Goal: Task Accomplishment & Management: Manage account settings

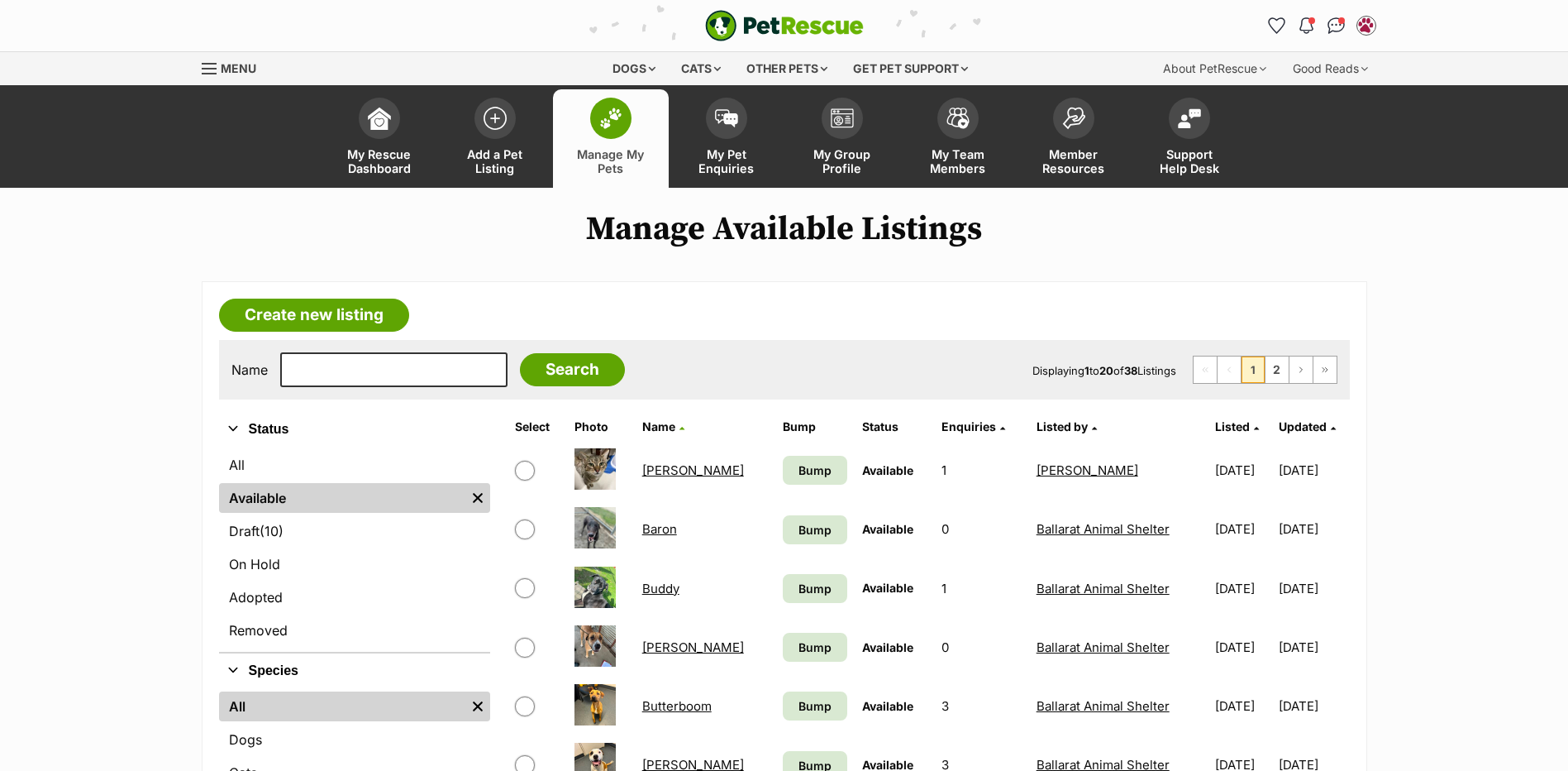
scroll to position [248, 0]
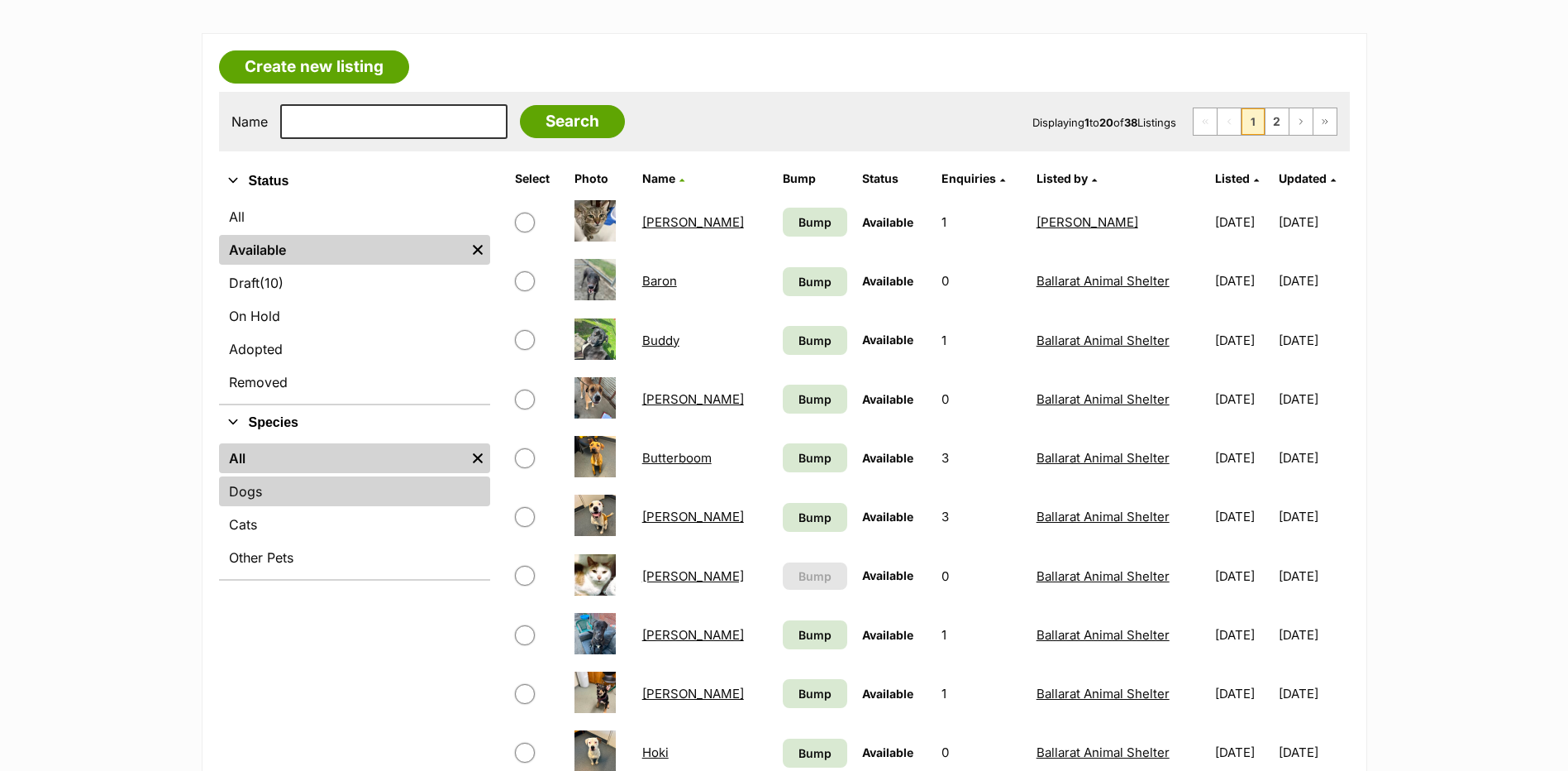
click at [267, 493] on link "Dogs" at bounding box center [354, 492] width 271 height 30
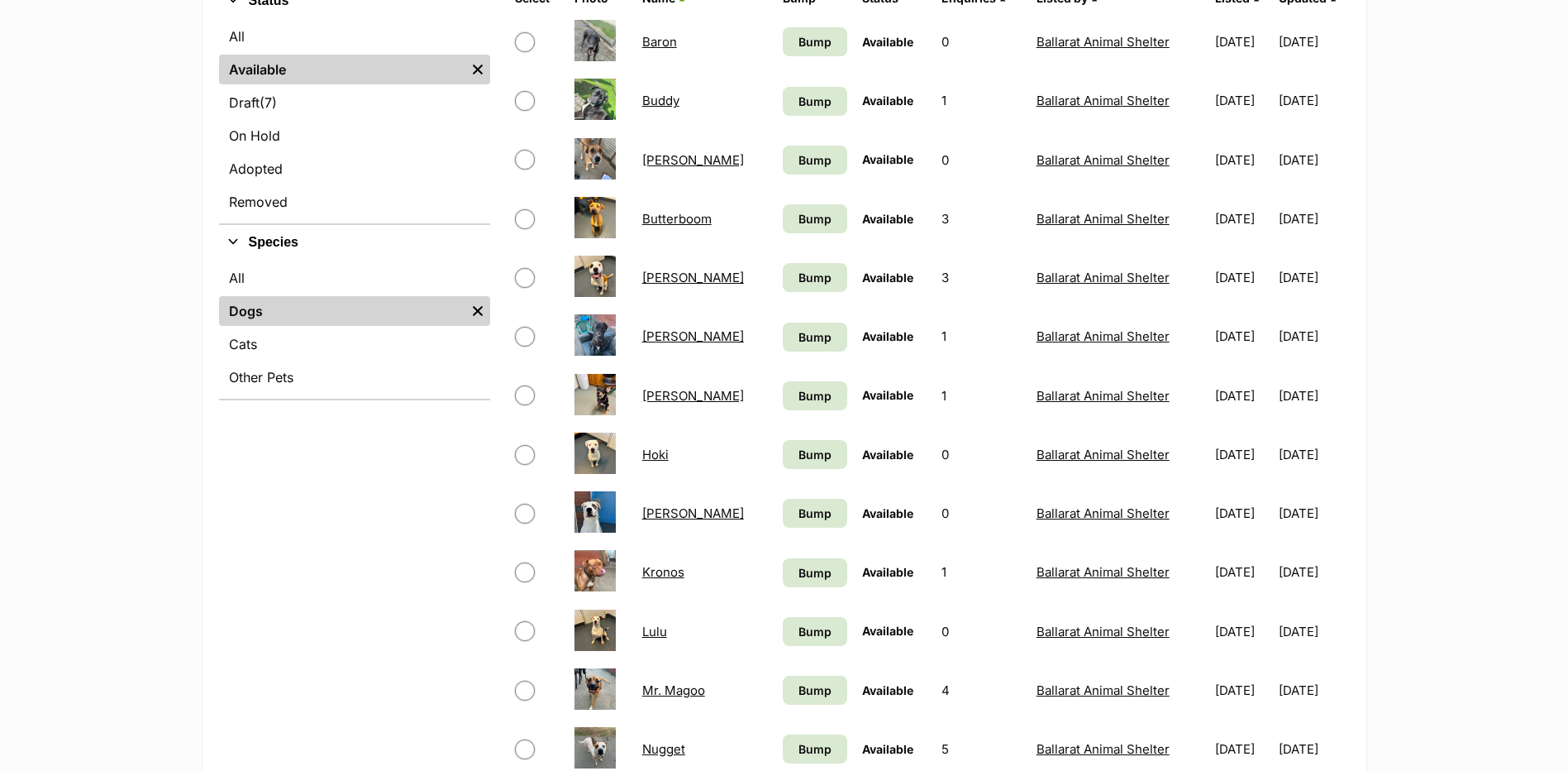
scroll to position [413, 0]
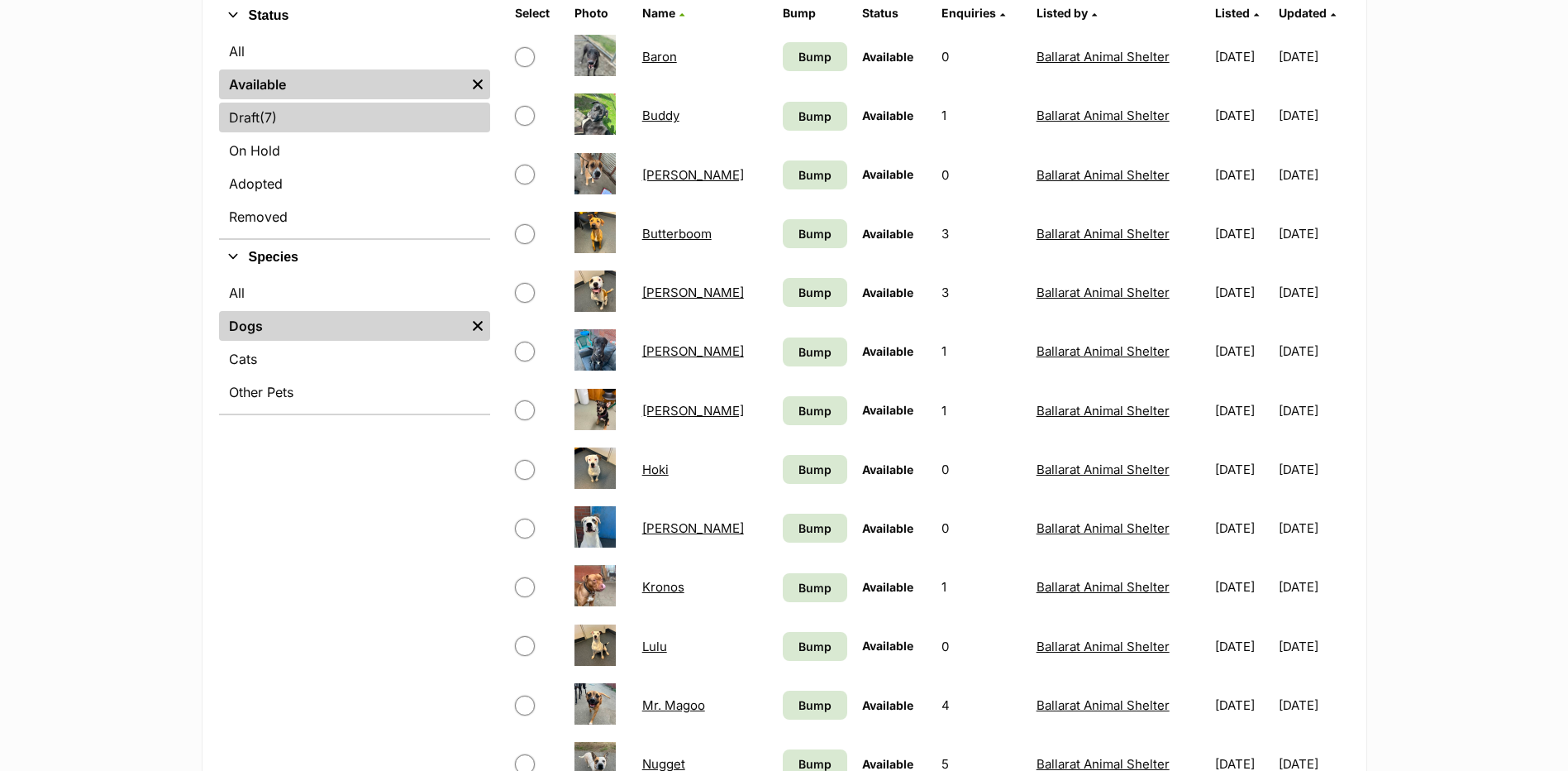
click at [280, 115] on link "Draft (7) Items" at bounding box center [354, 118] width 271 height 30
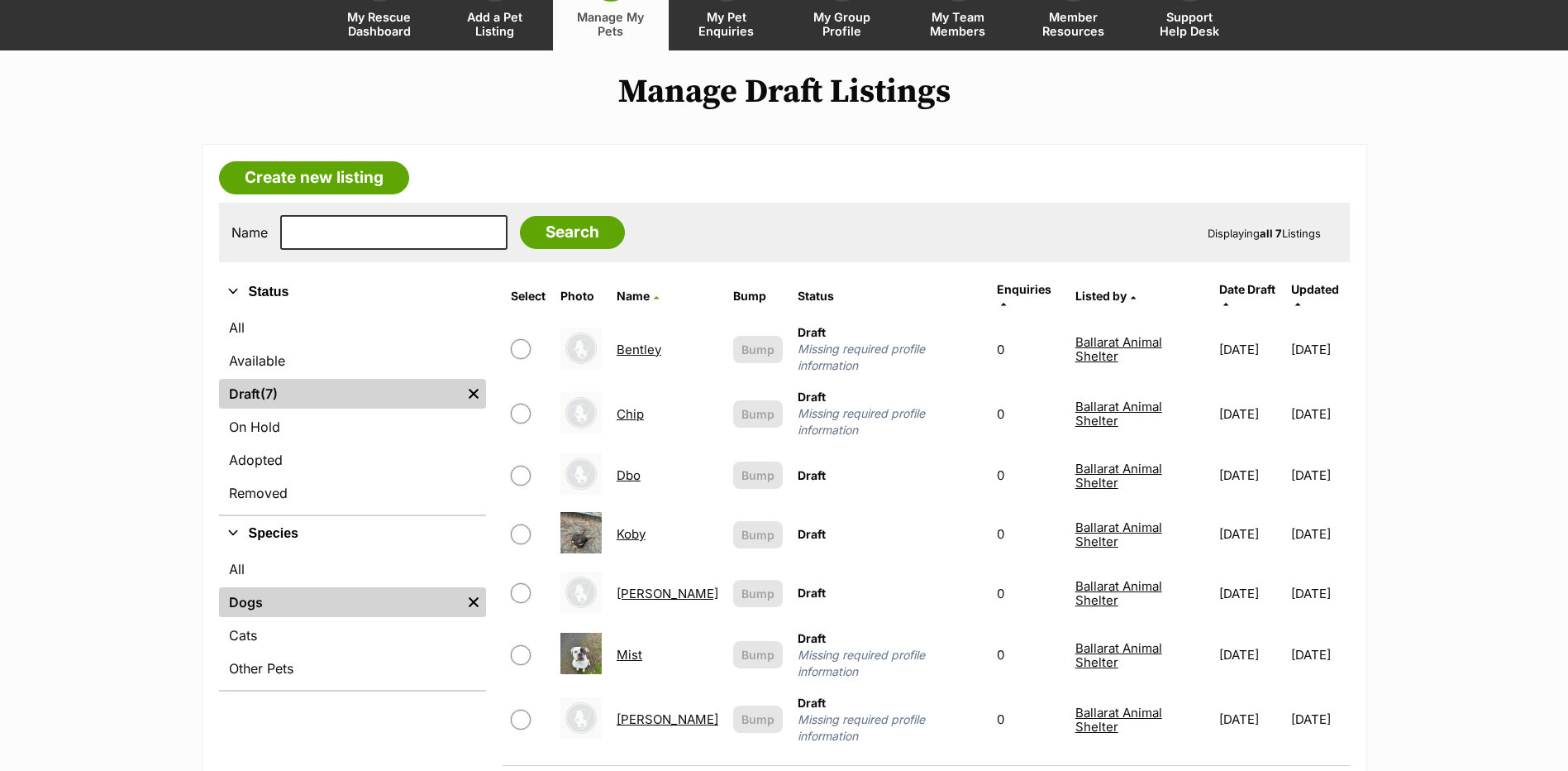
scroll to position [248, 0]
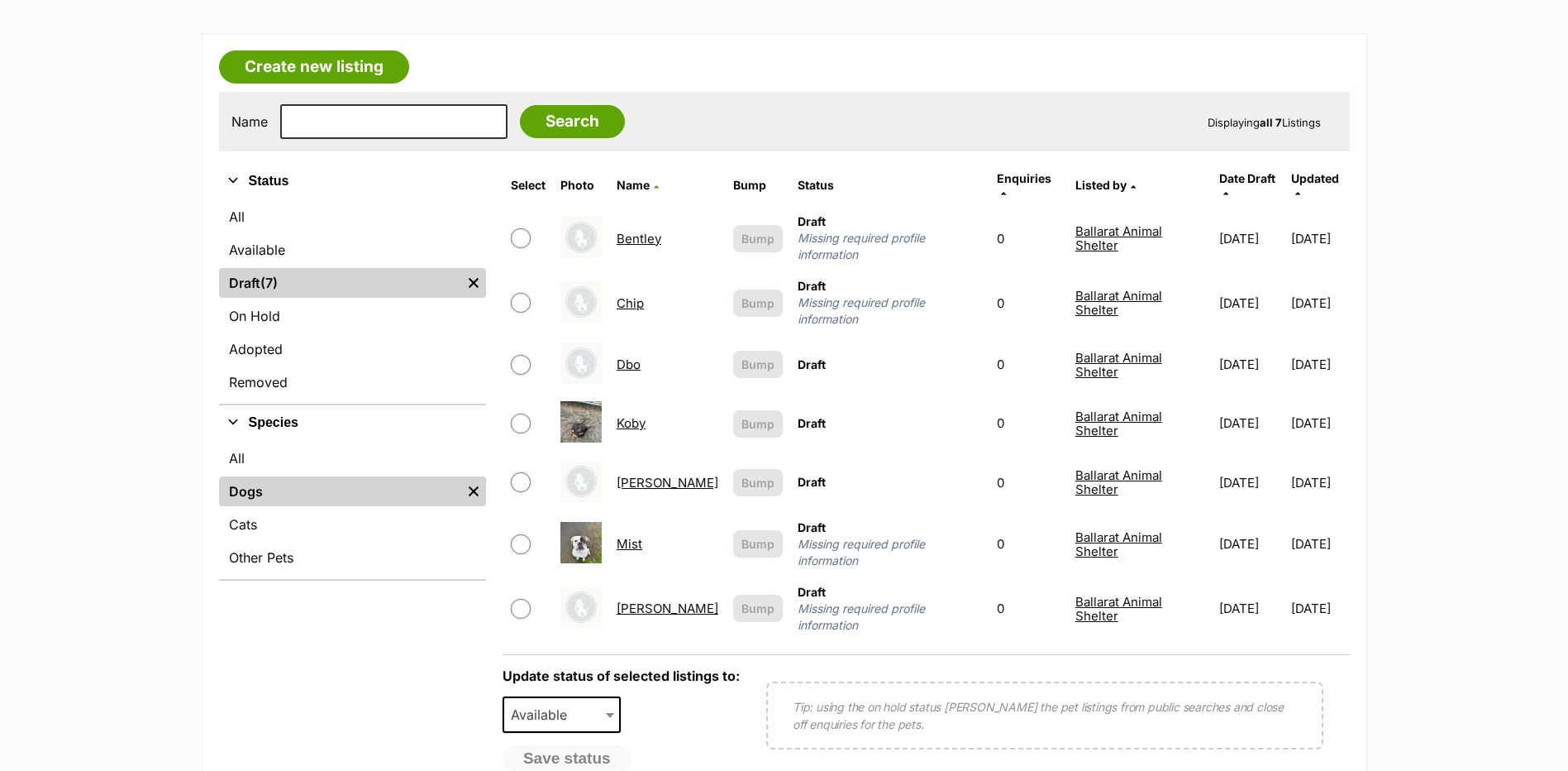
click at [637, 415] on link "Koby" at bounding box center [631, 423] width 29 height 16
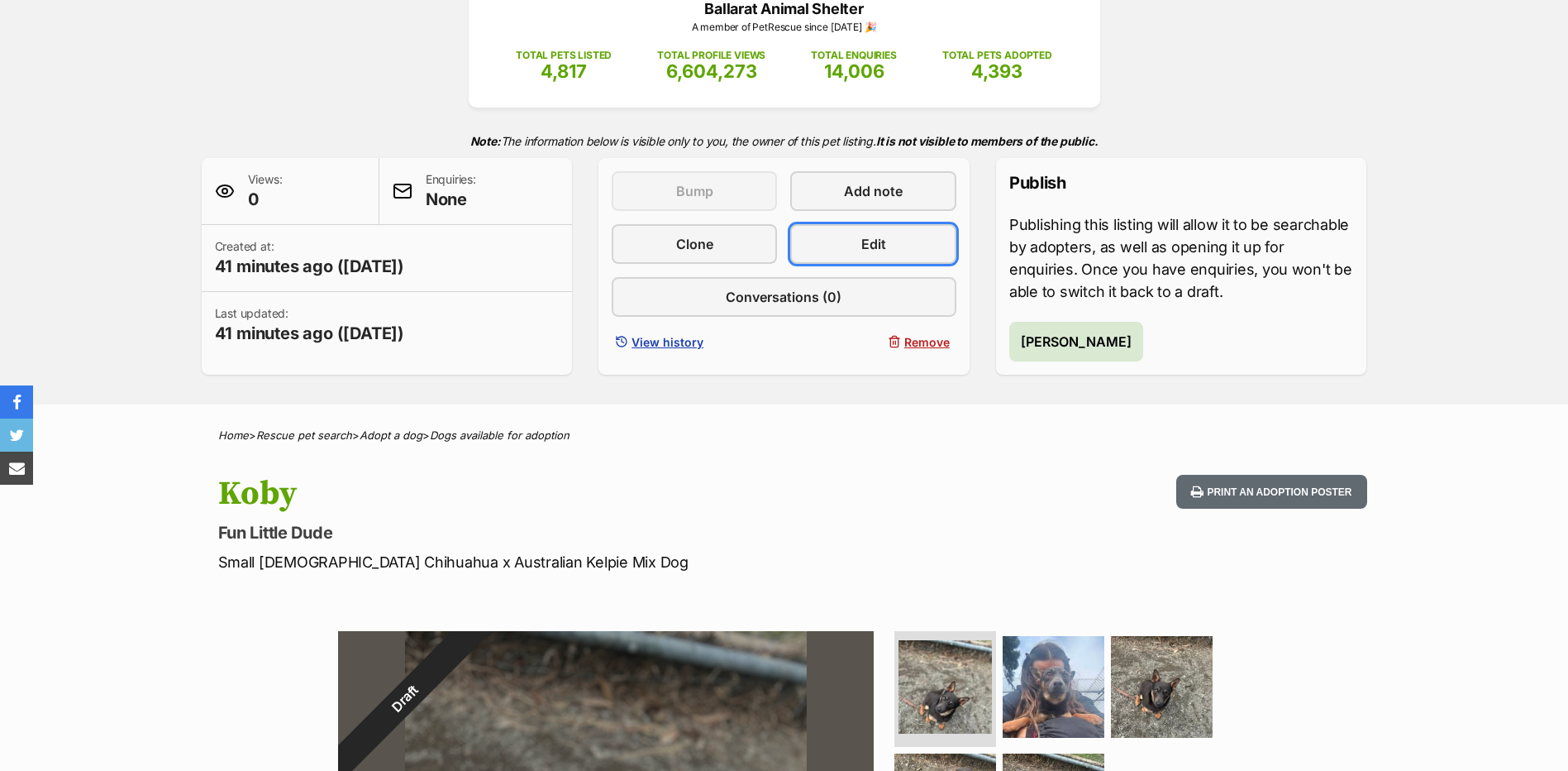
click at [879, 243] on span "Edit" at bounding box center [874, 244] width 25 height 20
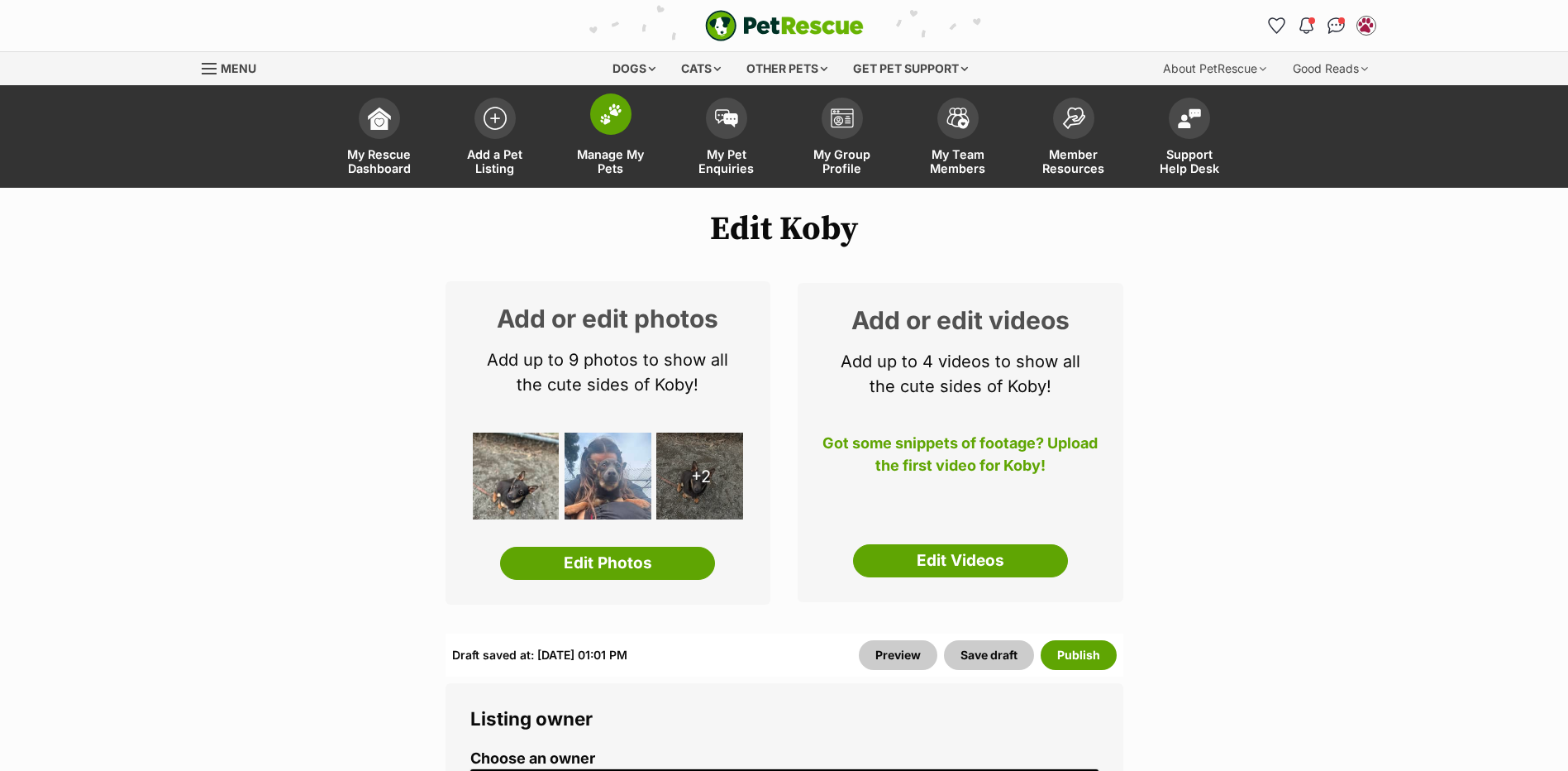
click at [604, 124] on img at bounding box center [611, 114] width 23 height 22
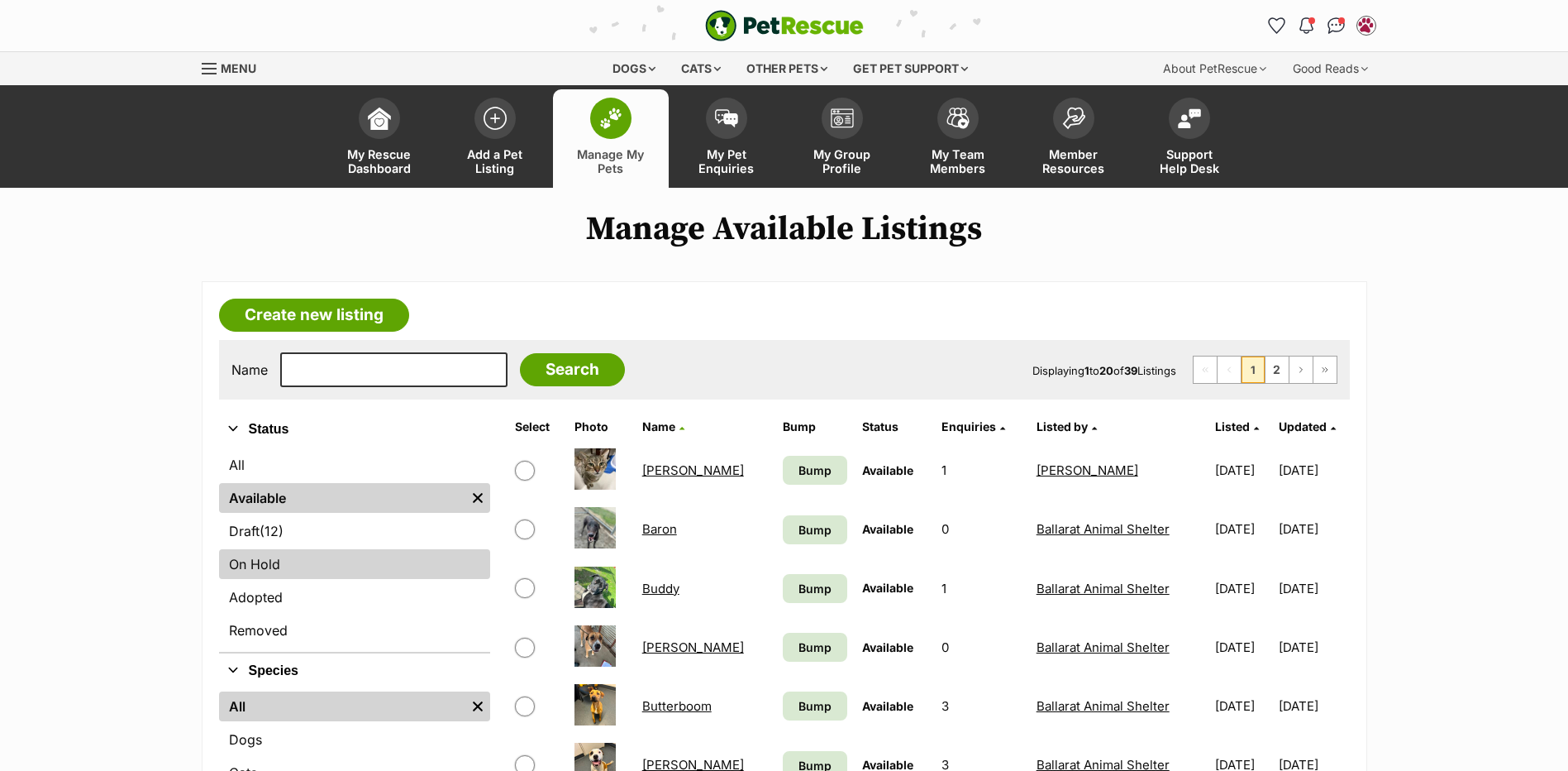
click at [268, 568] on link "On Hold" at bounding box center [354, 564] width 271 height 30
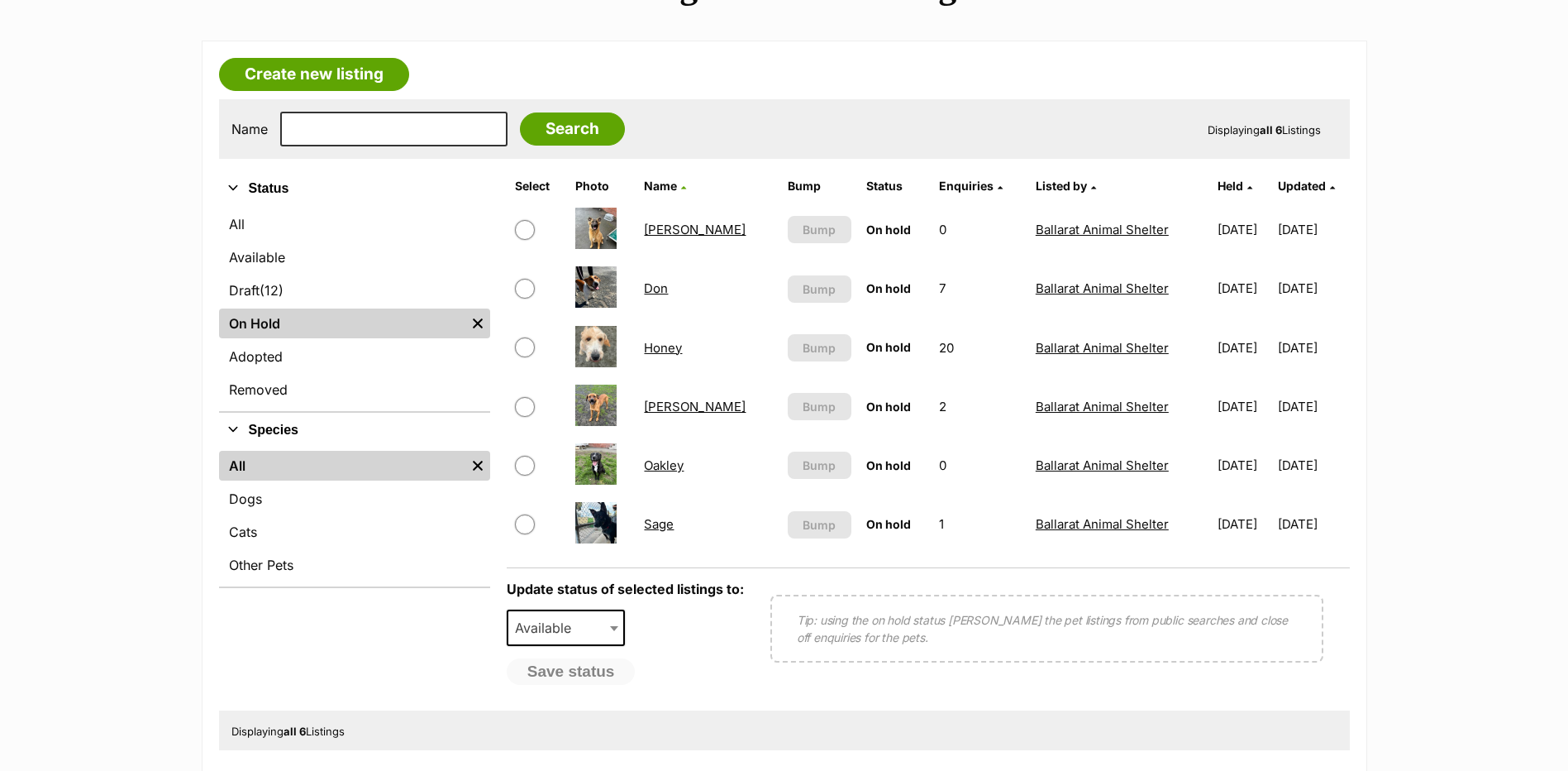
scroll to position [248, 0]
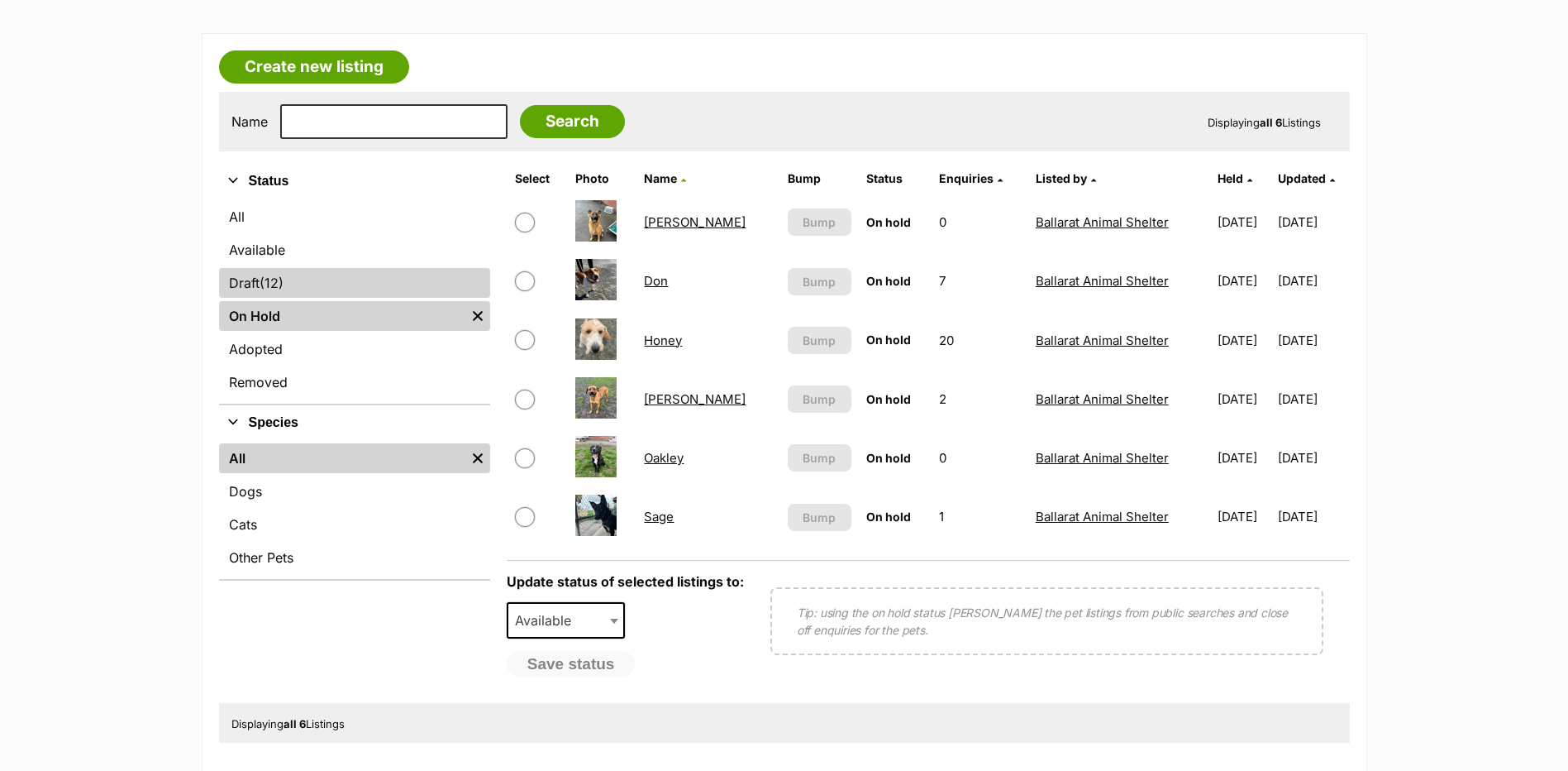
click at [279, 276] on span "(12)" at bounding box center [272, 283] width 24 height 20
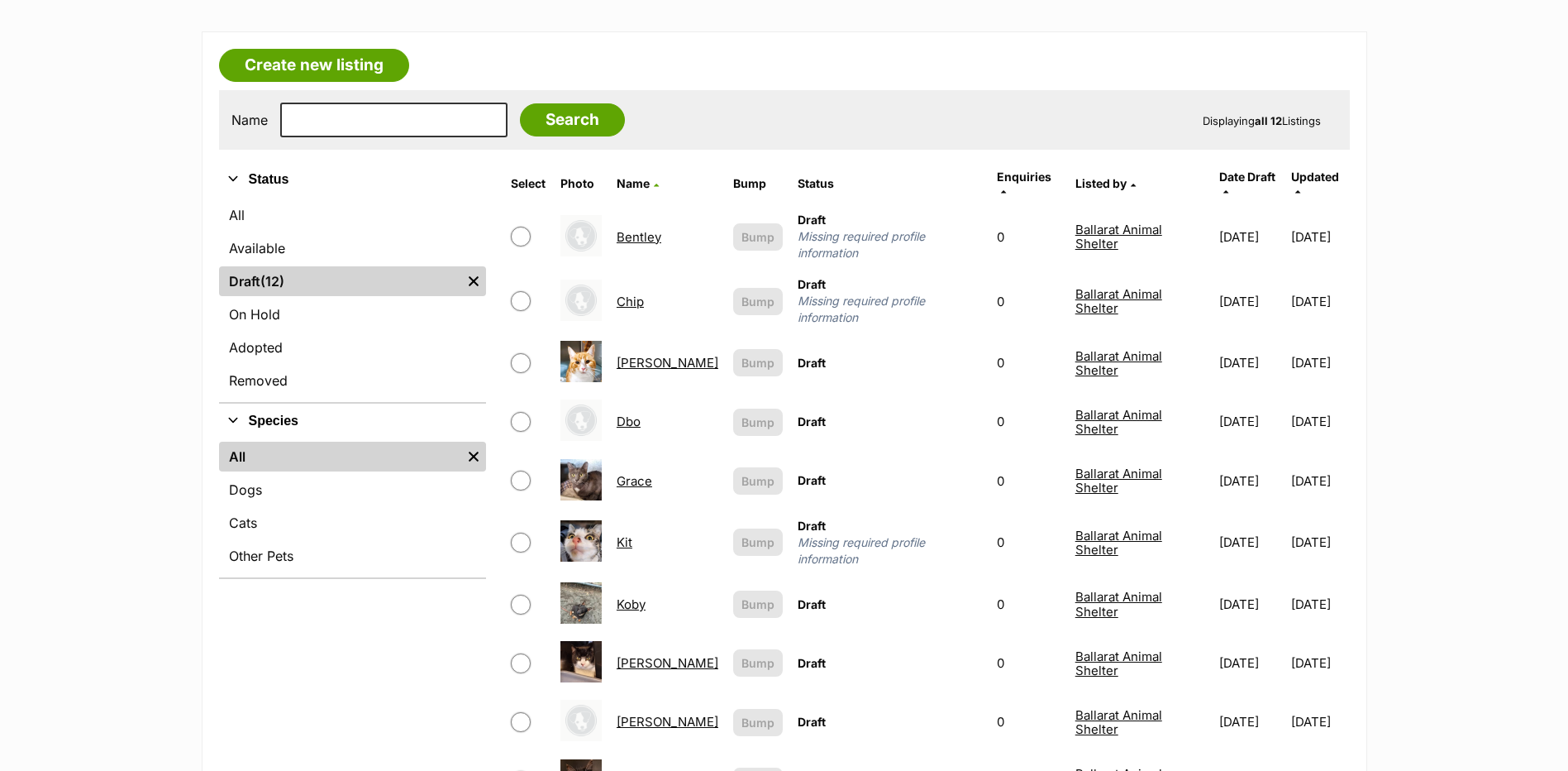
scroll to position [248, 0]
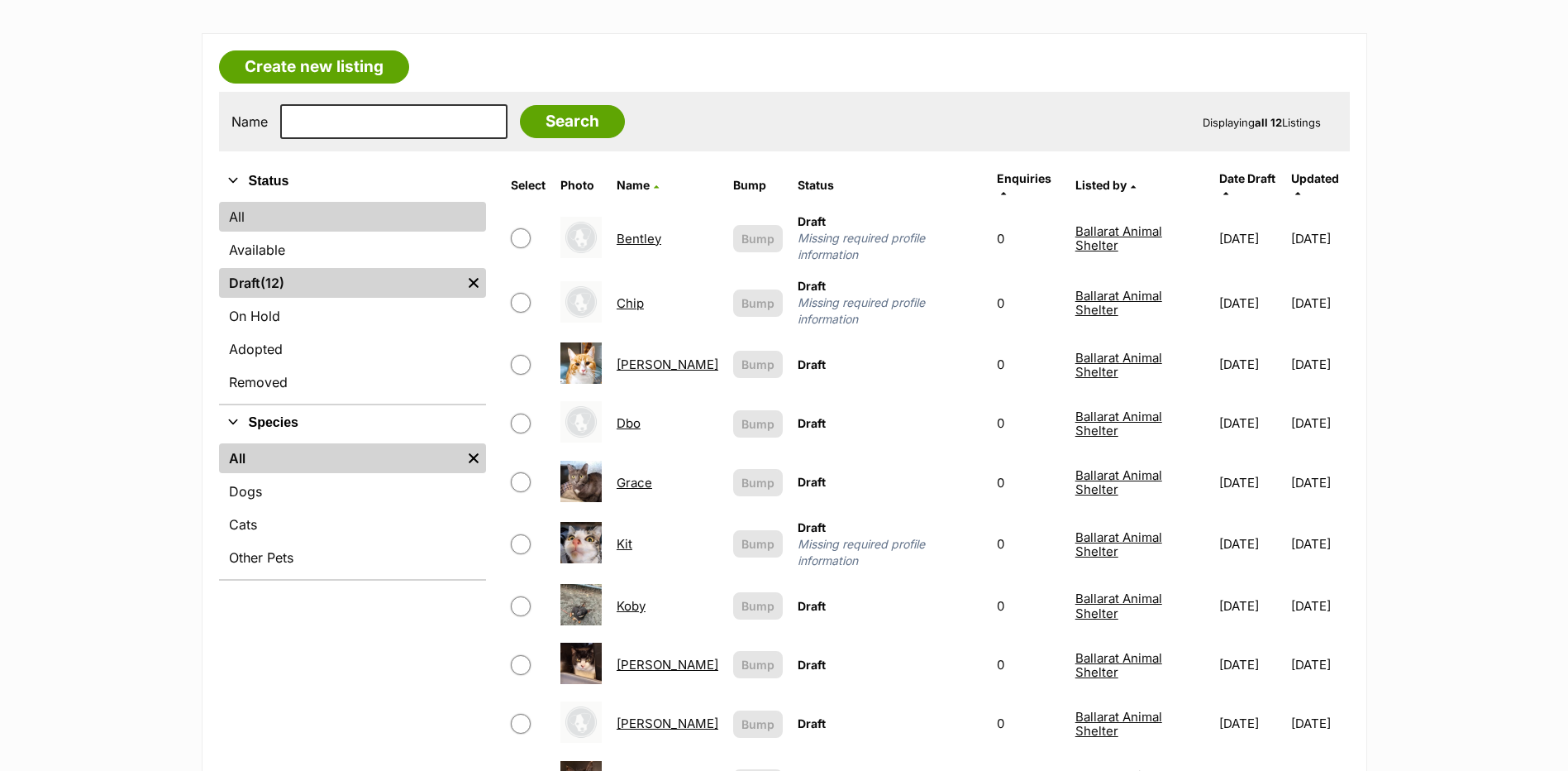
click at [234, 206] on link "All" at bounding box center [352, 217] width 267 height 30
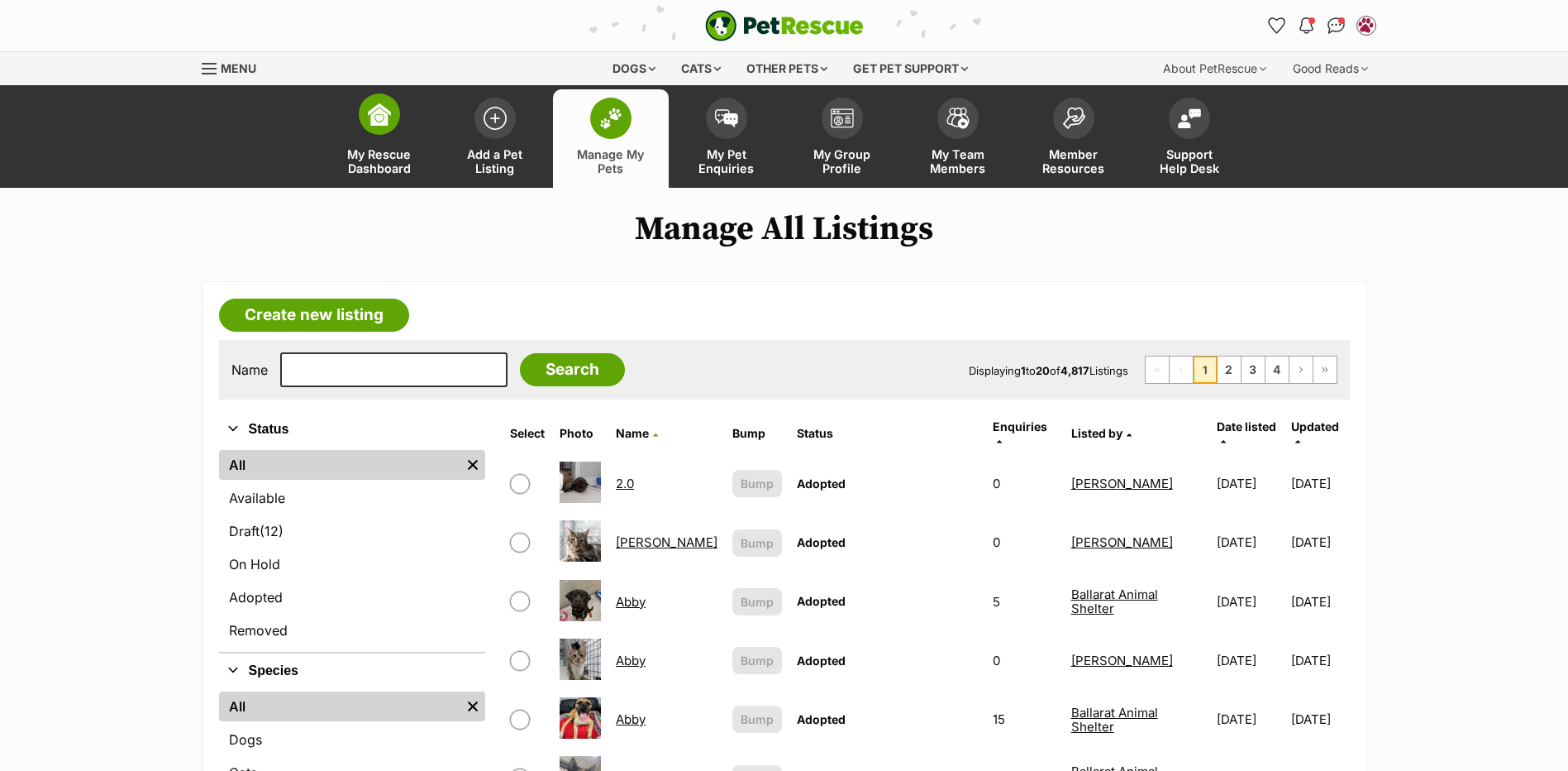
drag, startPoint x: 388, startPoint y: 113, endPoint x: 420, endPoint y: 114, distance: 32.0
click at [388, 113] on img at bounding box center [380, 114] width 23 height 23
